Goal: Task Accomplishment & Management: Use online tool/utility

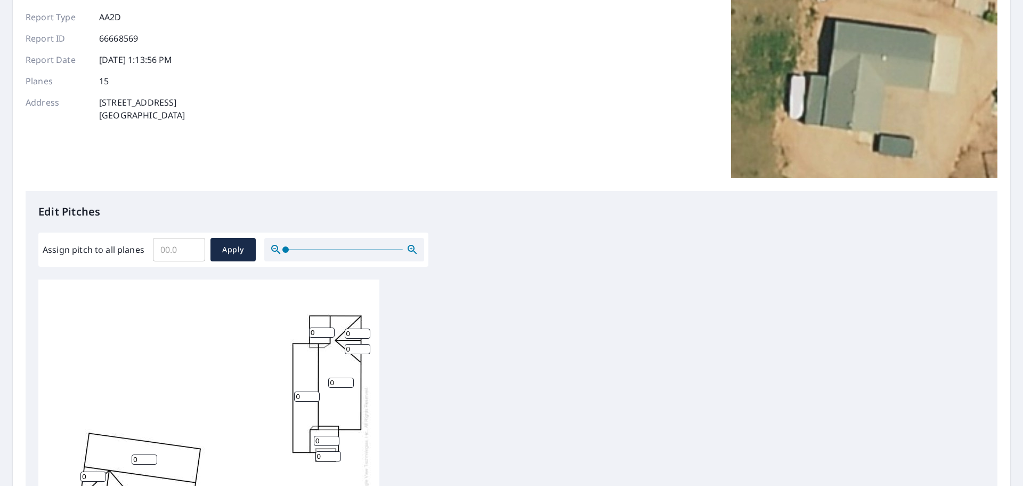
scroll to position [107, 0]
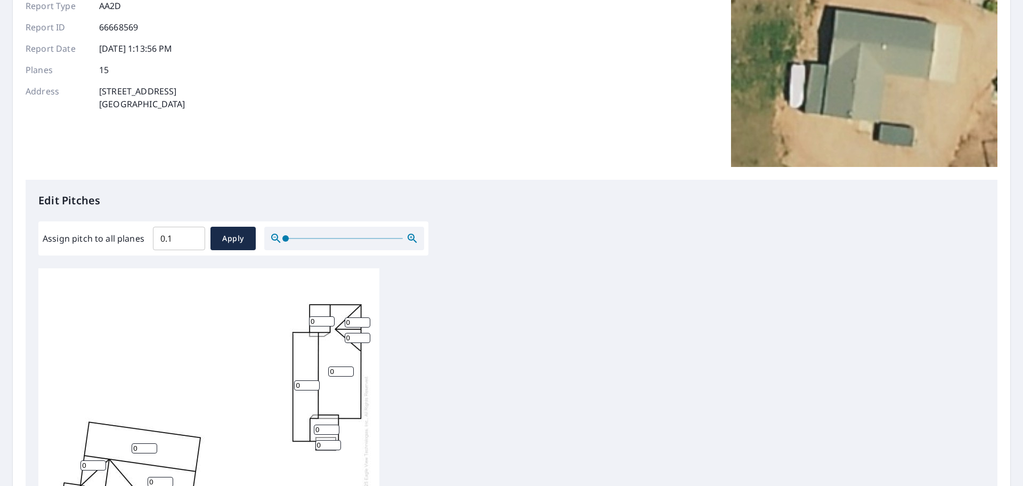
click at [193, 232] on input "0.1" at bounding box center [179, 238] width 52 height 30
click at [165, 239] on input "0.1" at bounding box center [179, 238] width 52 height 30
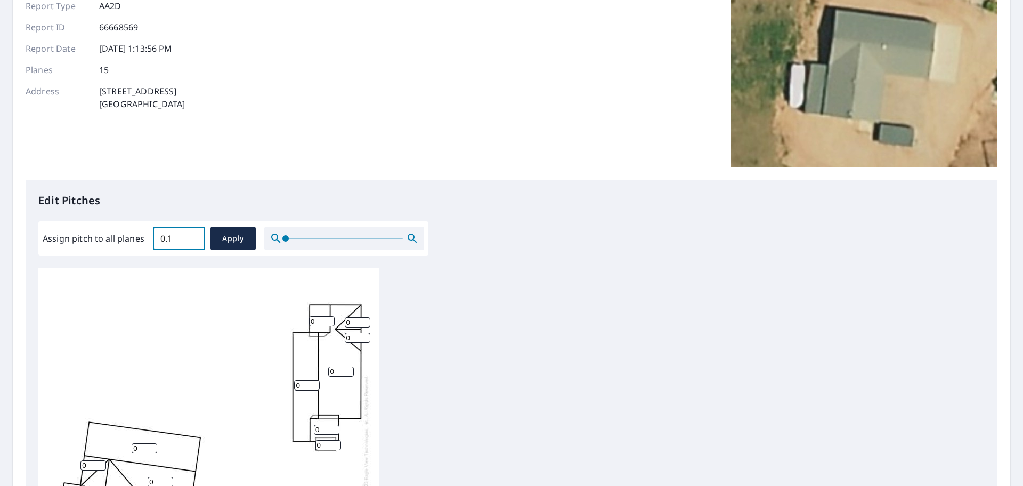
type input "0"
type input "5.0"
click at [222, 240] on span "Apply" at bounding box center [233, 238] width 28 height 13
type input "5.0"
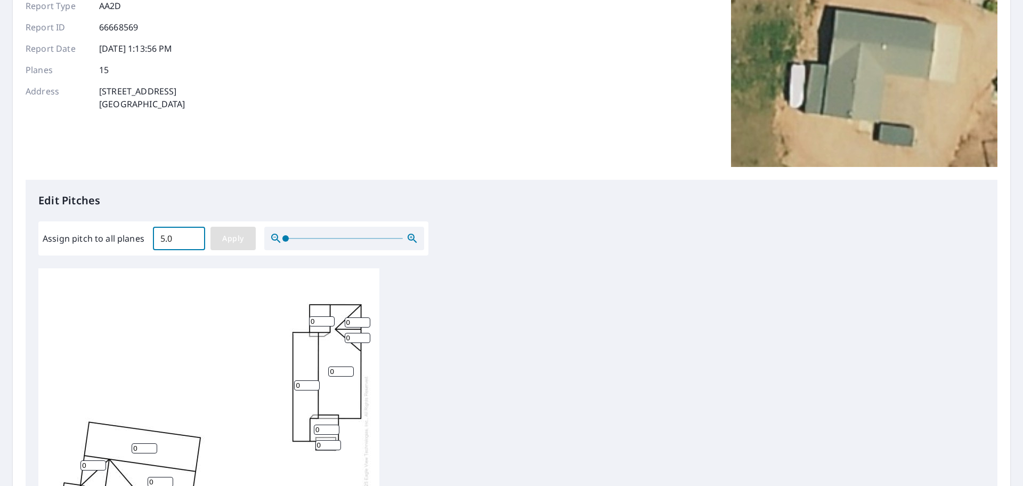
type input "5.0"
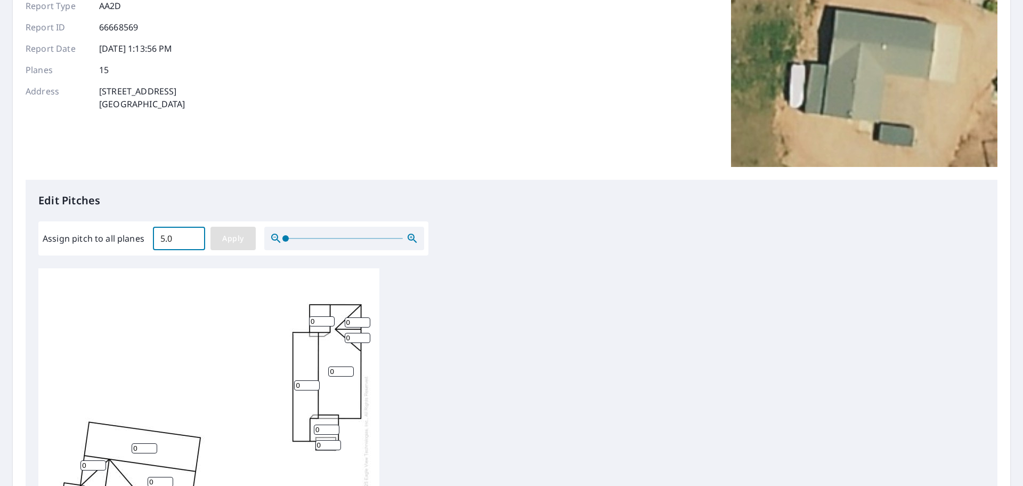
type input "5.0"
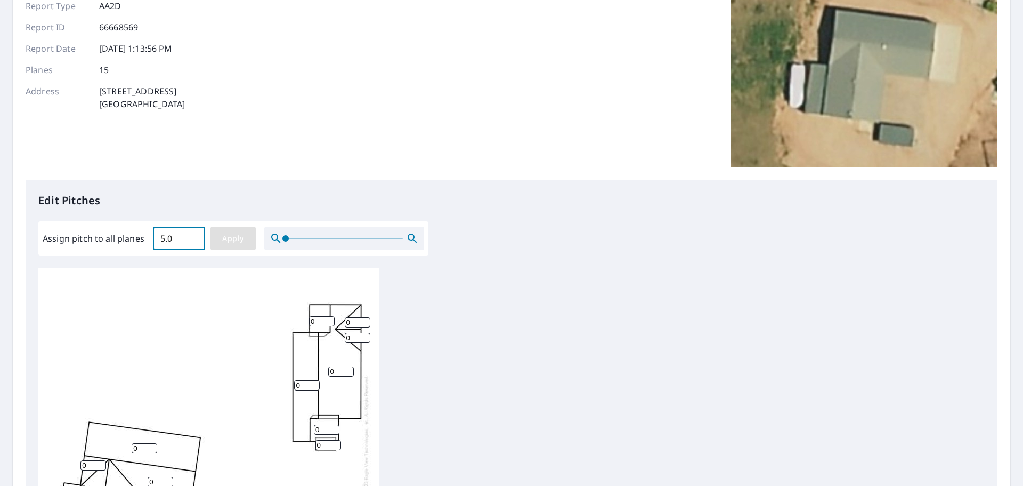
type input "5.0"
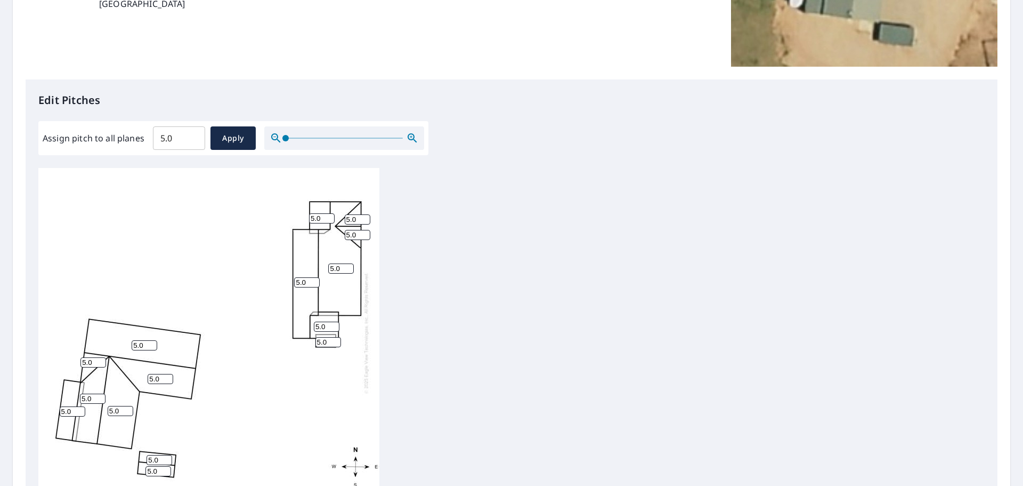
scroll to position [358, 0]
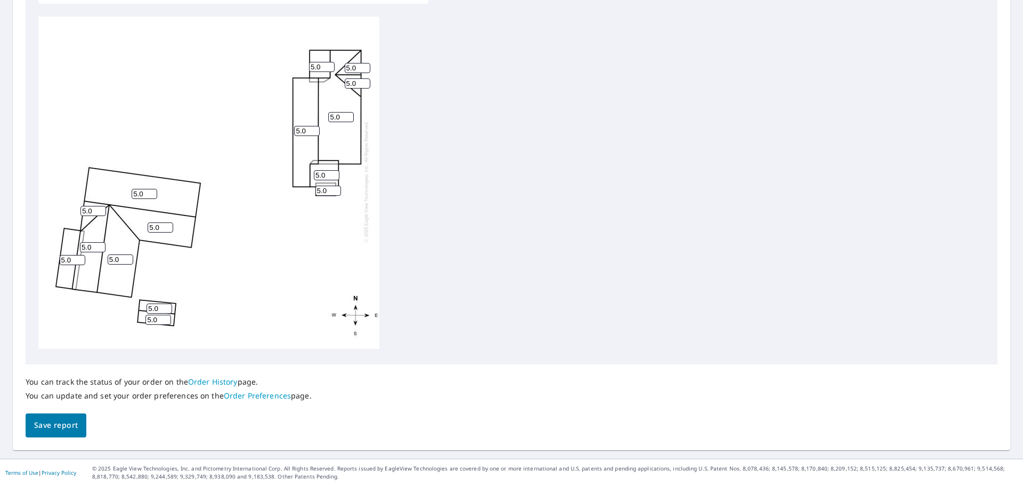
click at [58, 422] on span "Save report" at bounding box center [56, 424] width 44 height 13
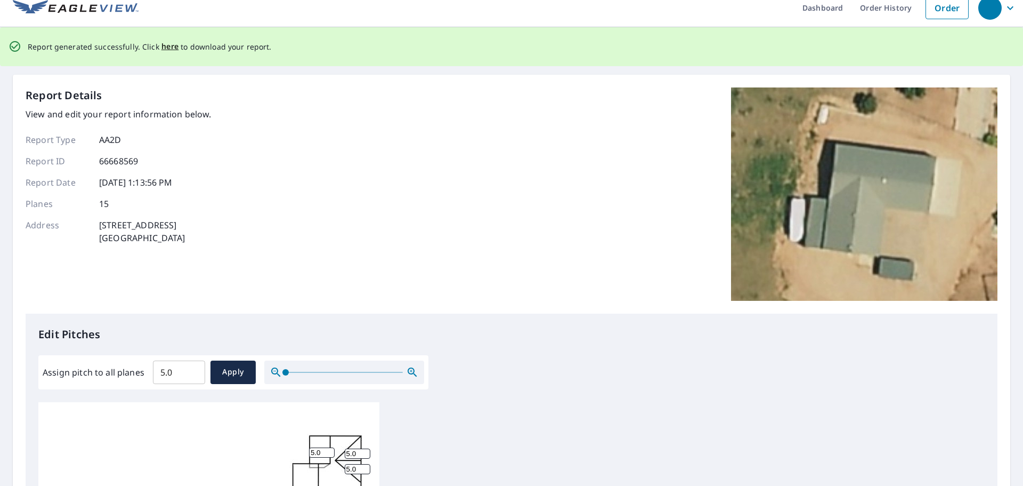
scroll to position [0, 0]
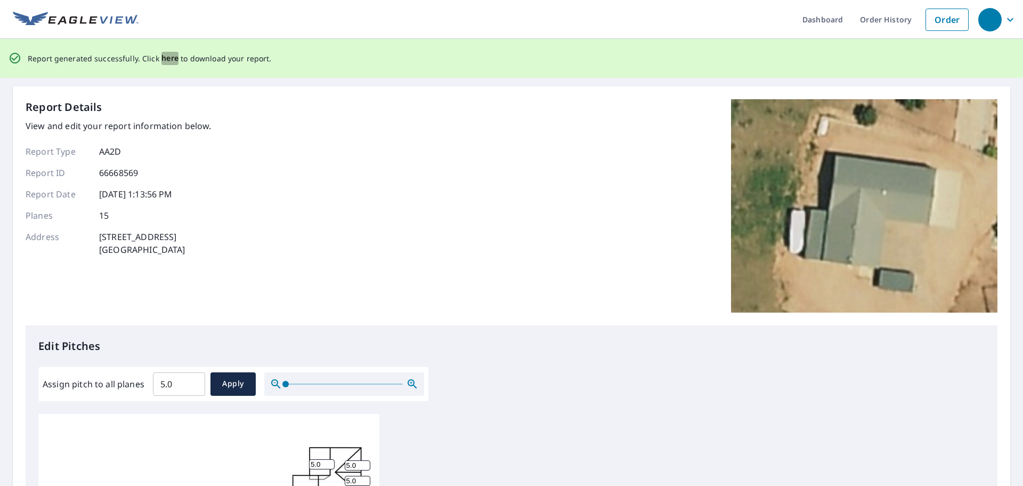
click at [166, 59] on span "here" at bounding box center [170, 58] width 18 height 13
